Goal: Information Seeking & Learning: Understand process/instructions

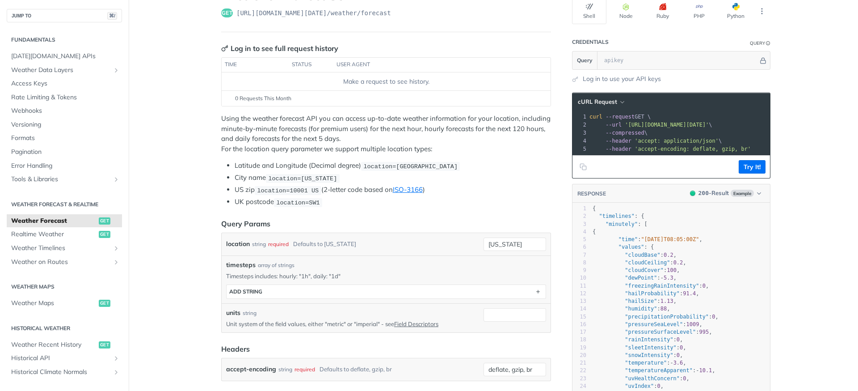
scroll to position [68, 0]
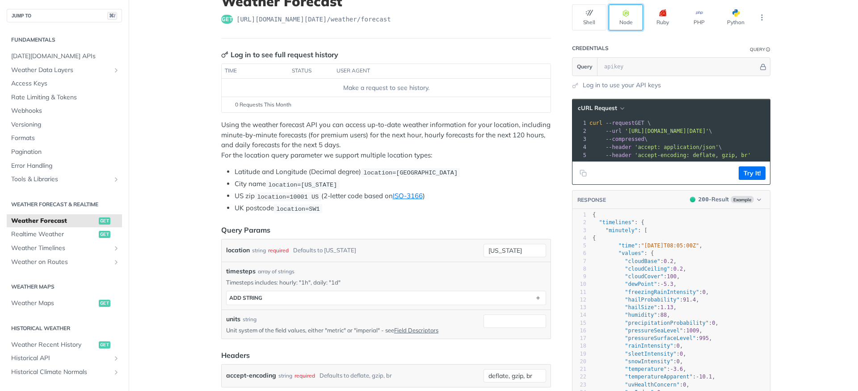
click at [624, 12] on icon "button" at bounding box center [625, 12] width 7 height 7
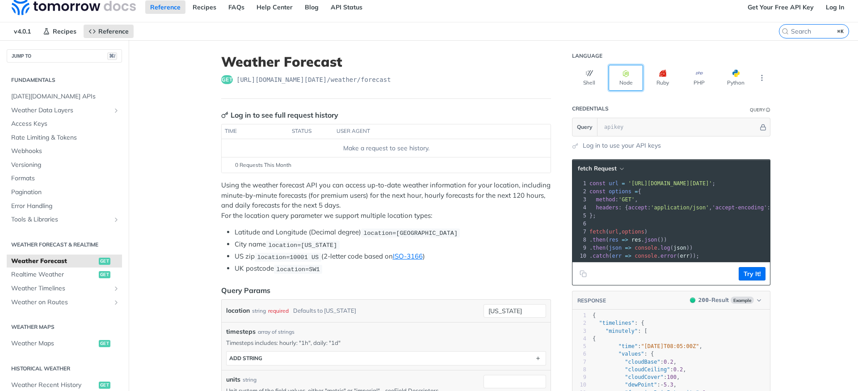
scroll to position [0, 0]
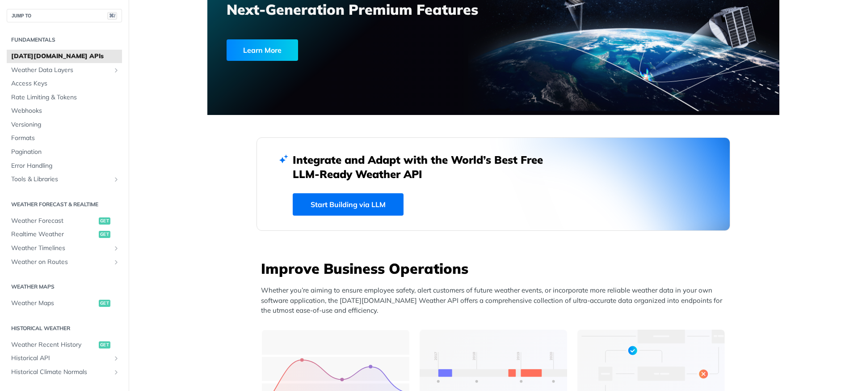
scroll to position [204, 0]
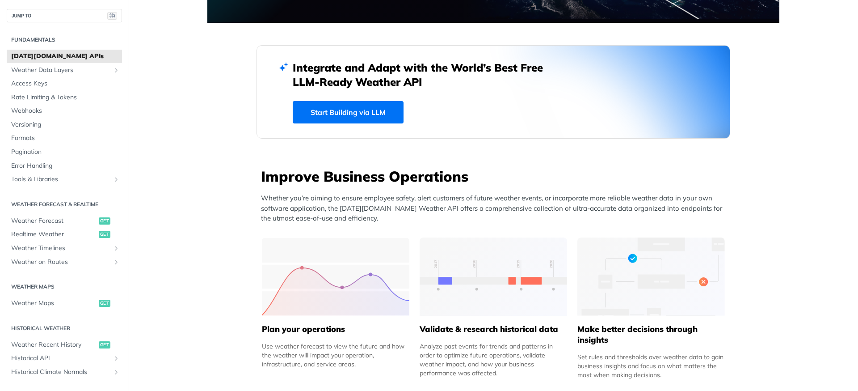
click at [346, 114] on link "Start Building via LLM" at bounding box center [348, 112] width 111 height 22
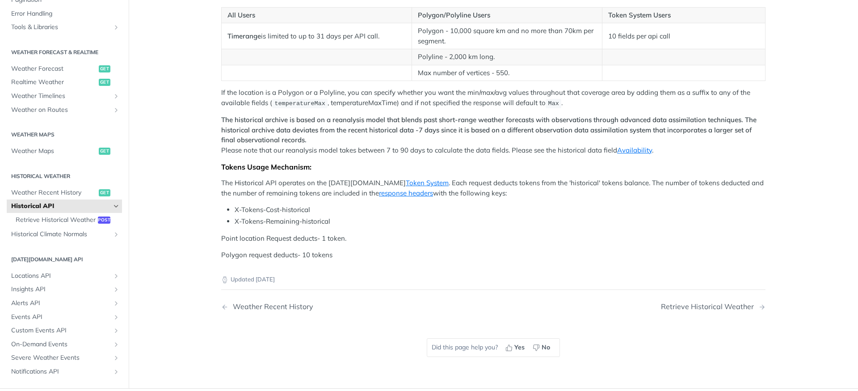
scroll to position [149, 0]
click at [42, 66] on span "Weather Forecast" at bounding box center [53, 68] width 85 height 9
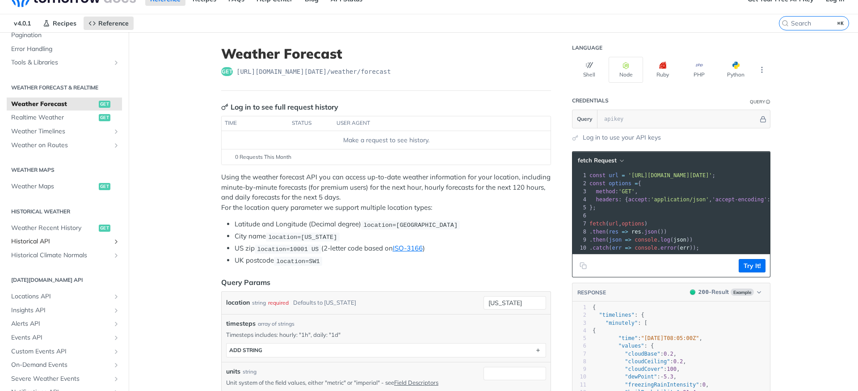
click at [113, 240] on icon "Show subpages for Historical API" at bounding box center [116, 241] width 7 height 7
click at [55, 255] on span "Retrieve Historical Weather" at bounding box center [56, 255] width 80 height 9
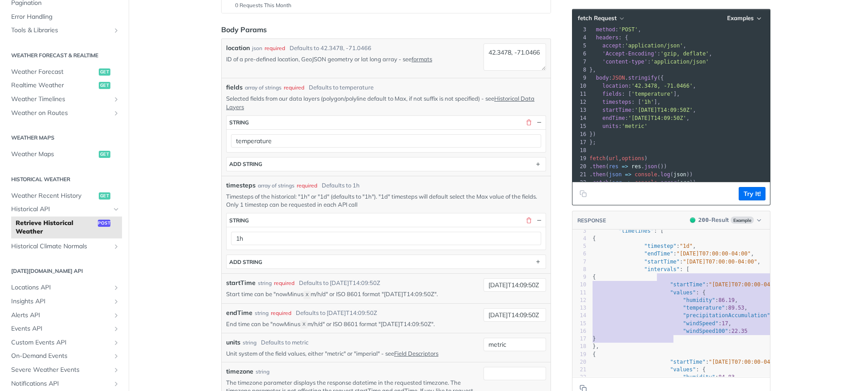
type textarea "{ "startTime": "2017-08-13T07:00:00-04:00", "values": { "humidity": 86.19, "tem…"
drag, startPoint x: 652, startPoint y: 276, endPoint x: 693, endPoint y: 345, distance: 79.9
click at [693, 345] on div "1 { 2 "data" : { 3 "timelines" : [ 4 { 5 "timestep" : "1d" , 6 "endTime" : "201…" at bounding box center [697, 380] width 213 height 339
